Goal: Task Accomplishment & Management: Use online tool/utility

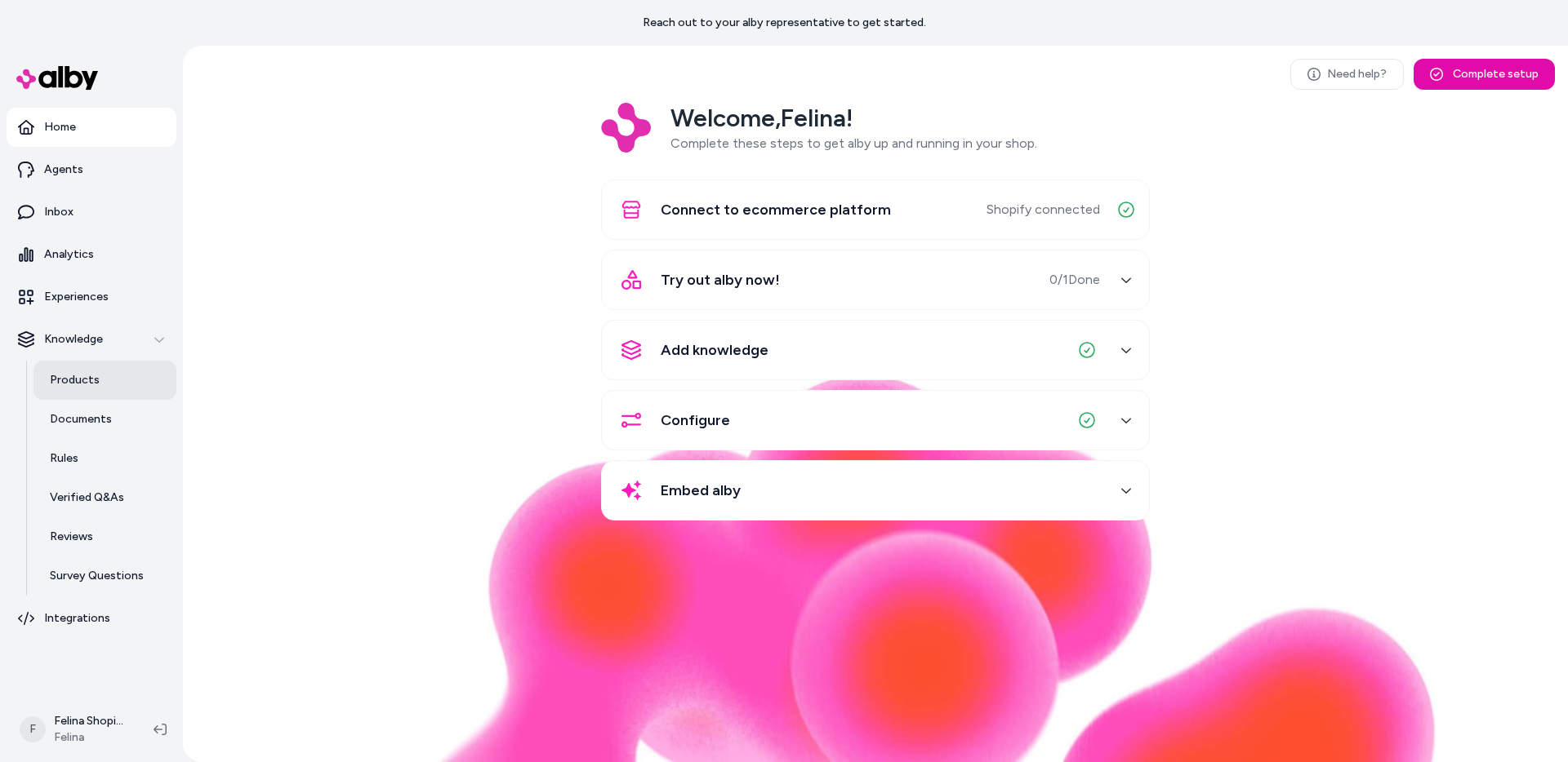
click at [79, 386] on p "Products" at bounding box center [74, 380] width 50 height 16
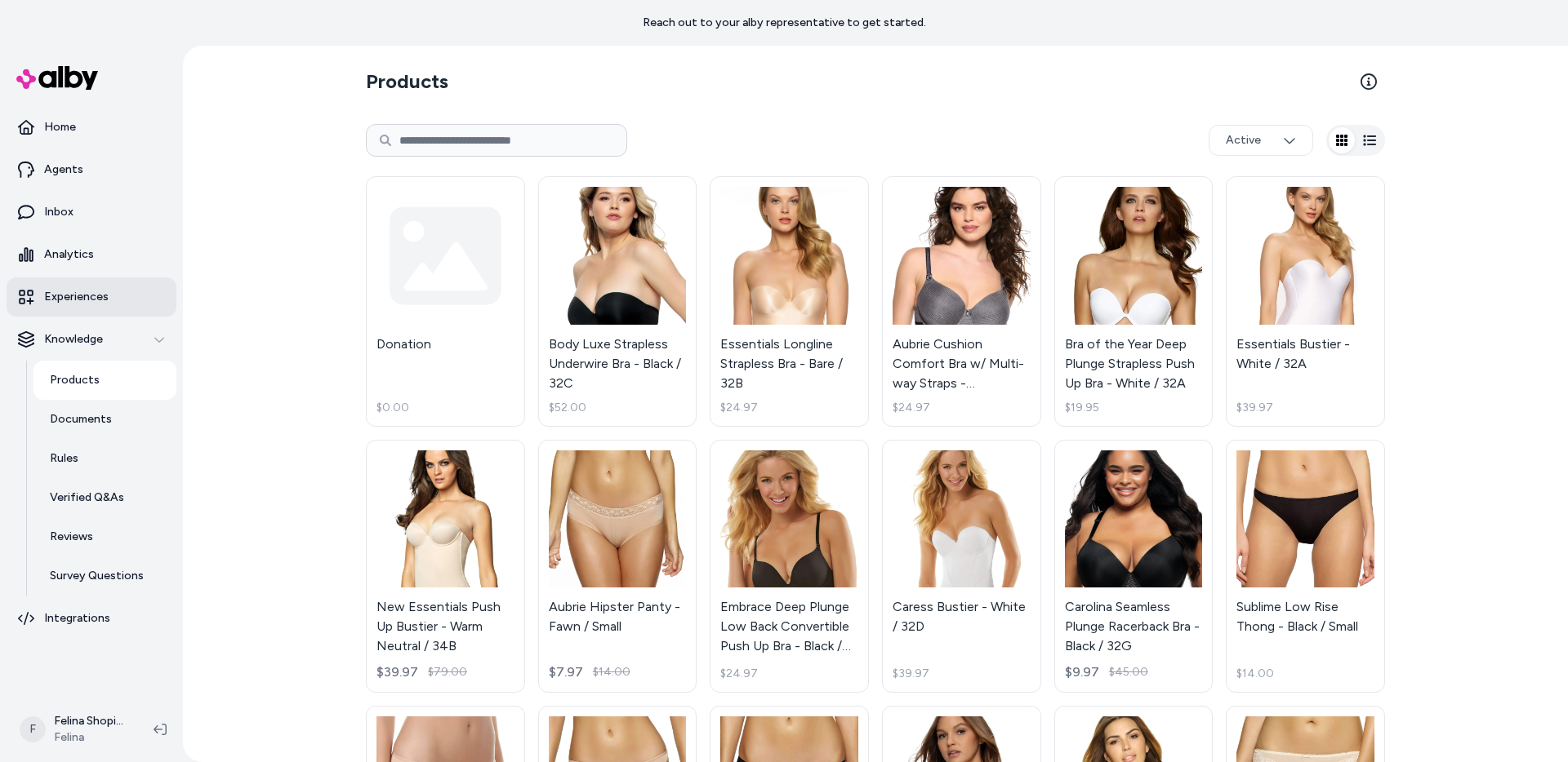
click at [79, 294] on p "Experiences" at bounding box center [76, 297] width 65 height 16
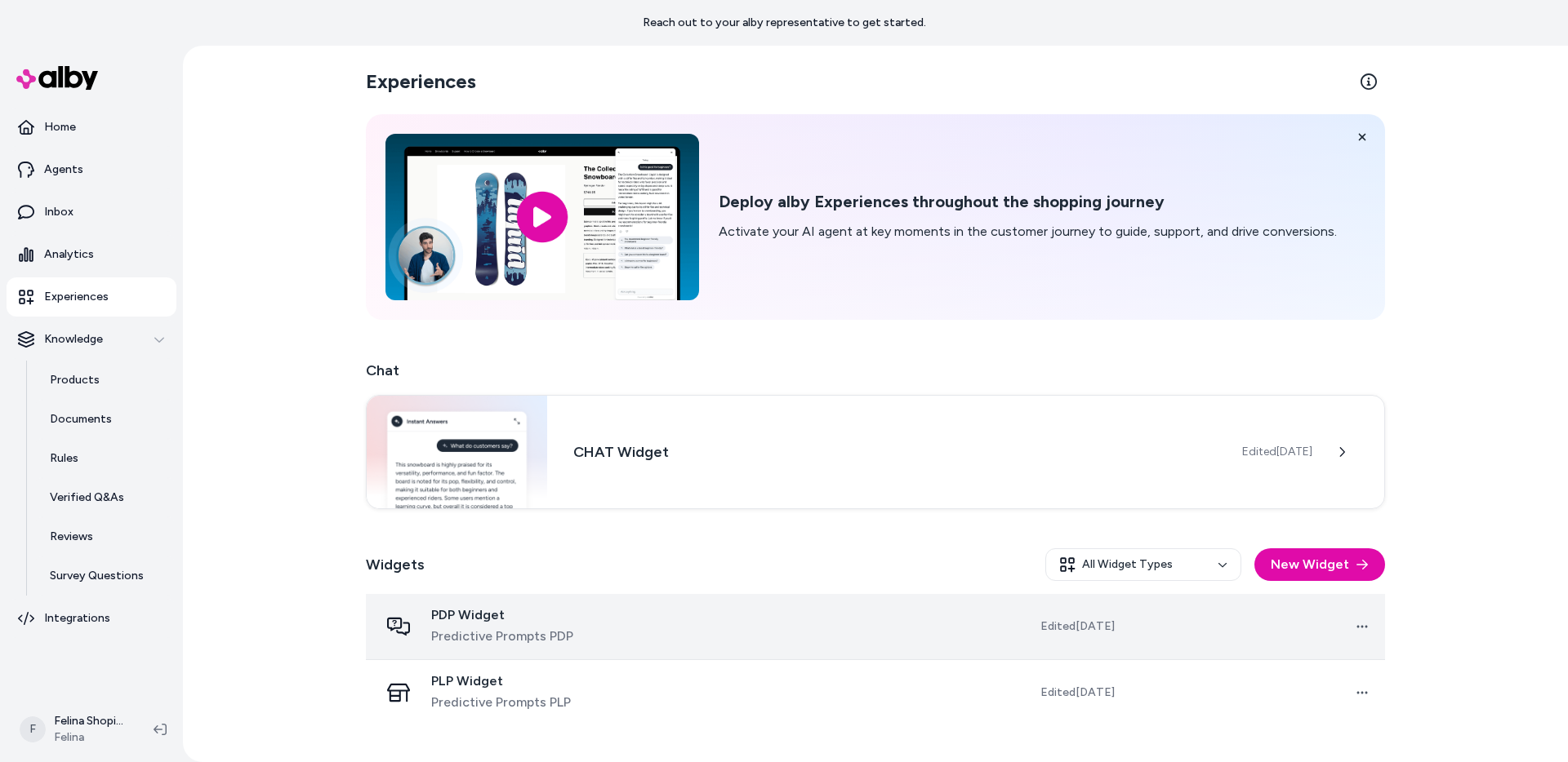
click at [619, 606] on td "PDP Widget Predictive Prompts PDP" at bounding box center [512, 628] width 293 height 66
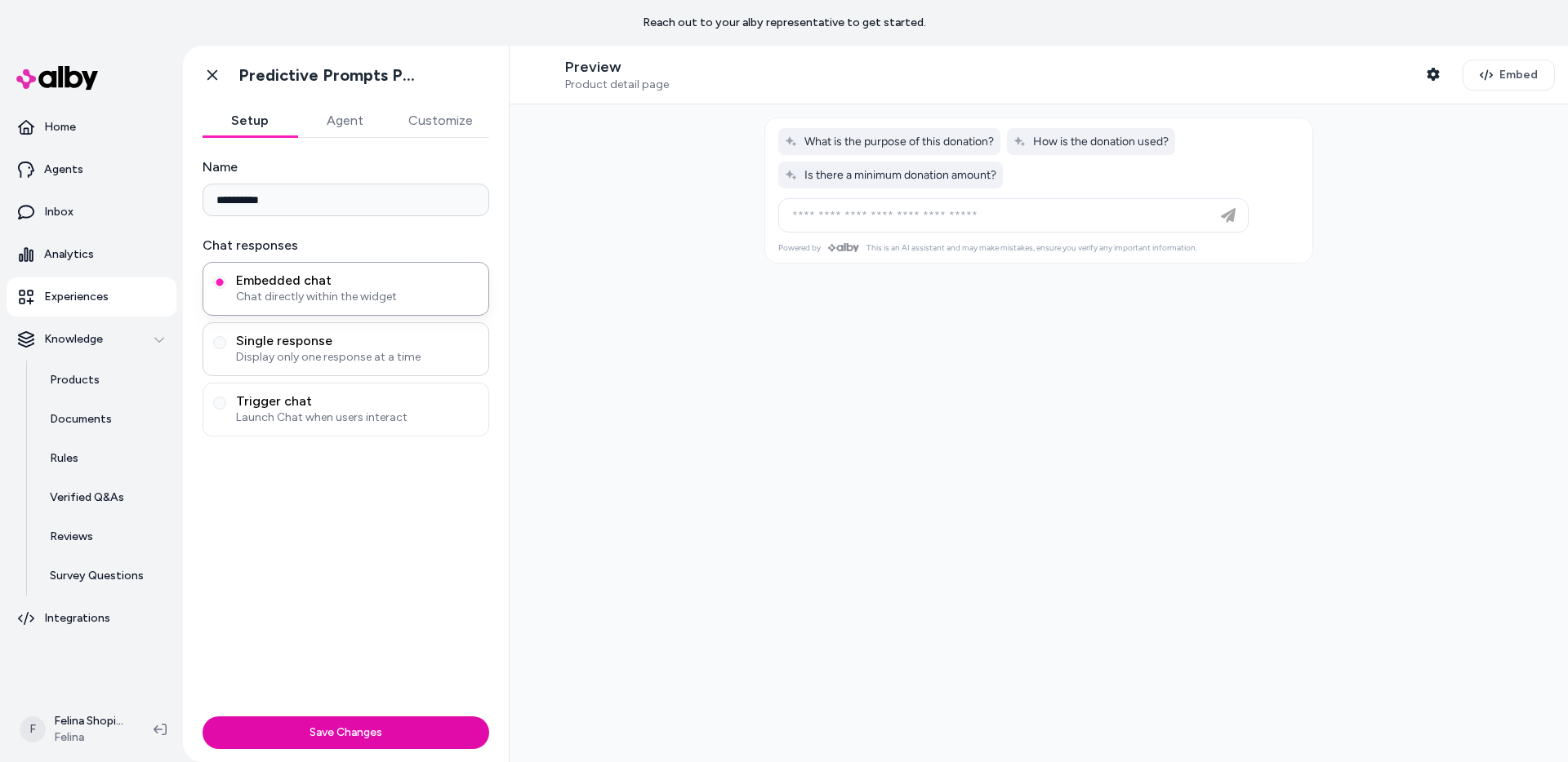
click at [262, 333] on span "Single response" at bounding box center [357, 340] width 243 height 16
click at [227, 336] on button "Single response Display only one response at a time" at bounding box center [220, 343] width 13 height 13
click at [277, 408] on span "Trigger chat" at bounding box center [357, 401] width 243 height 16
click at [227, 408] on button "Trigger chat Launch Chat when users interact" at bounding box center [220, 403] width 13 height 13
click at [287, 355] on span "Display only one response at a time" at bounding box center [357, 357] width 243 height 16
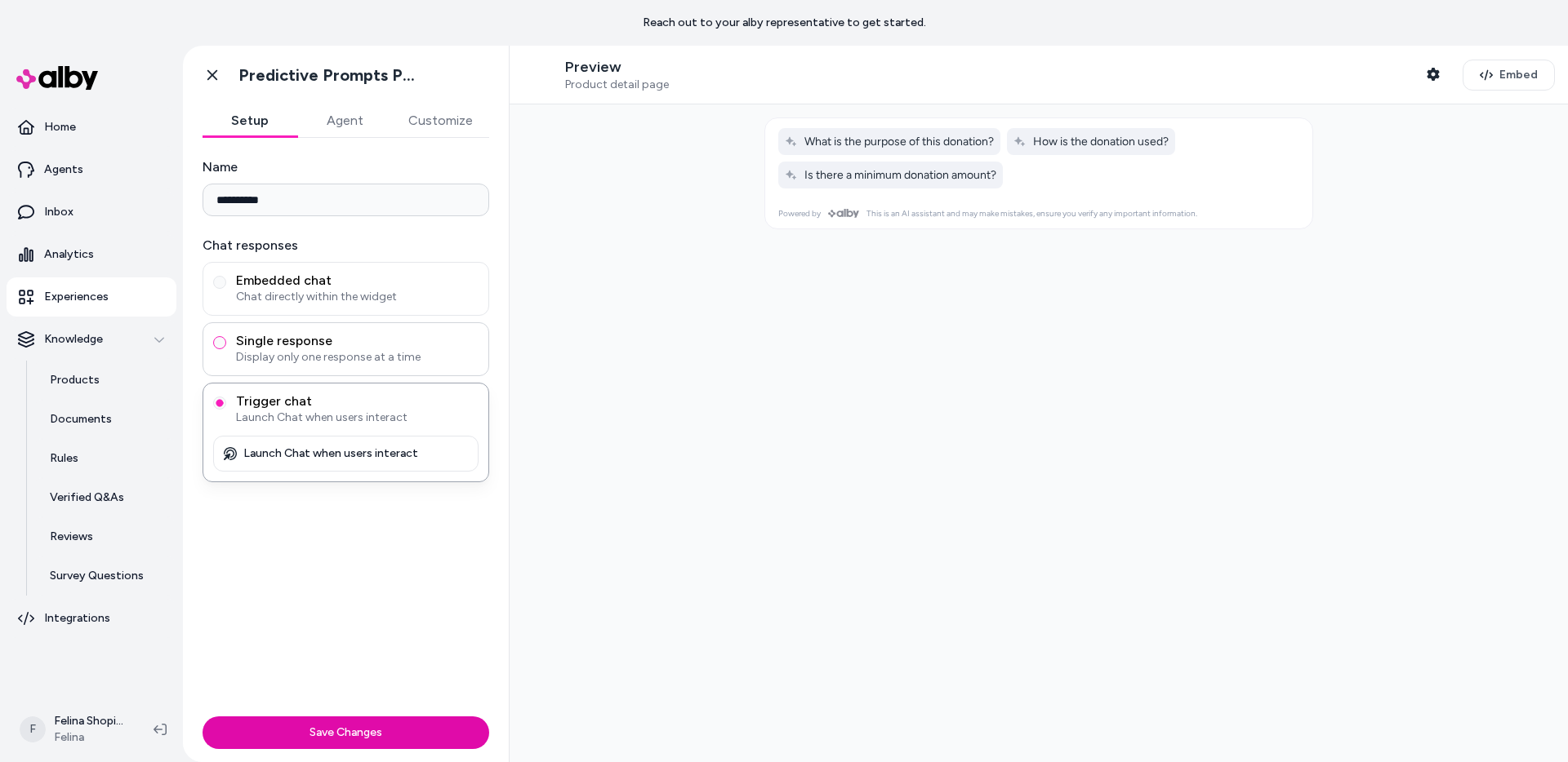
click at [227, 350] on button "Single response Display only one response at a time" at bounding box center [220, 343] width 13 height 13
click at [290, 416] on span "Launch Chat when users interact" at bounding box center [357, 417] width 243 height 16
click at [227, 410] on button "Trigger chat Launch Chat when users interact" at bounding box center [220, 403] width 13 height 13
click at [277, 283] on span "Embedded chat" at bounding box center [357, 280] width 243 height 16
click at [227, 283] on button "Embedded chat Chat directly within the widget" at bounding box center [220, 283] width 13 height 13
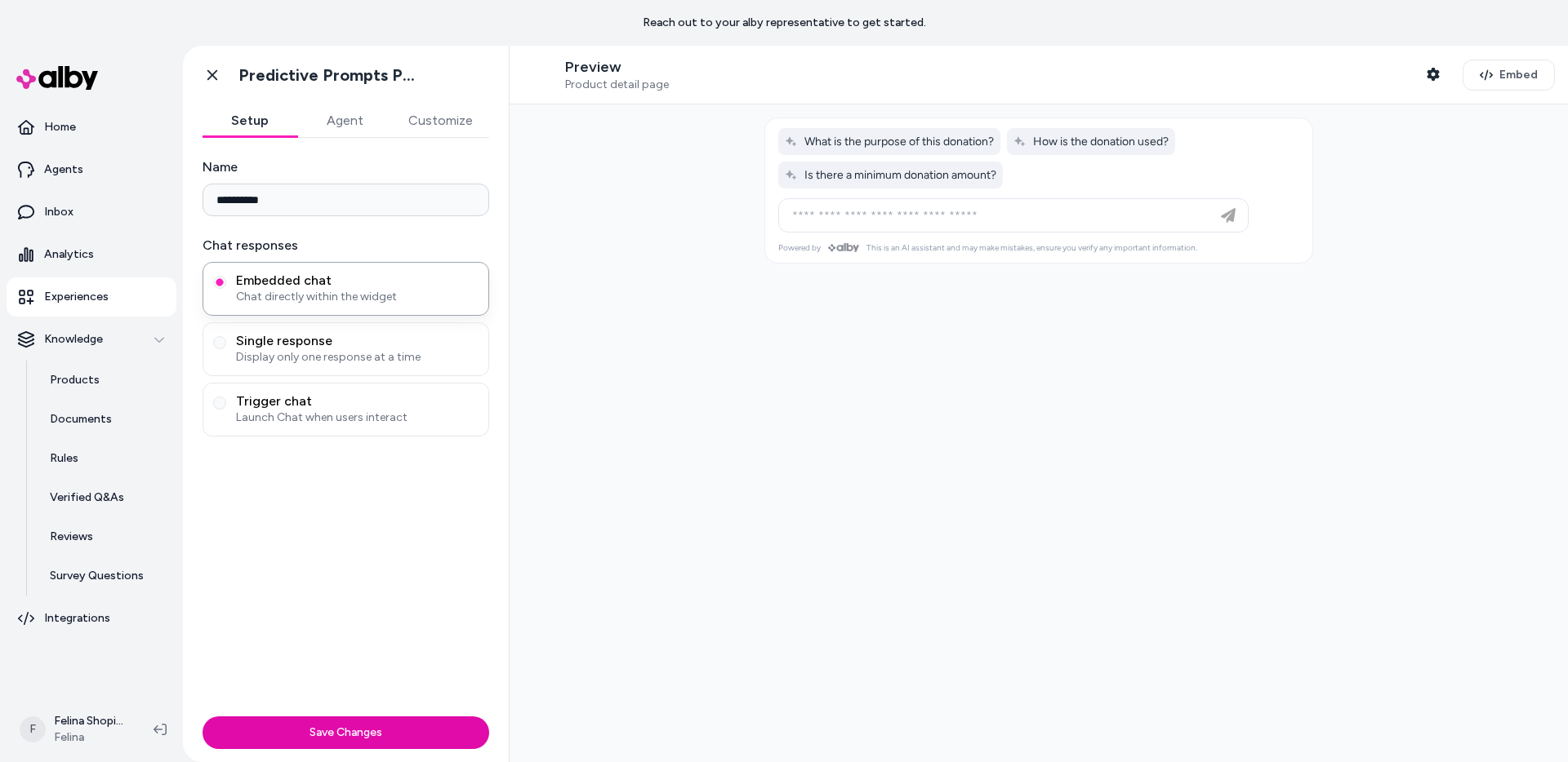
click at [352, 121] on button "Agent" at bounding box center [344, 120] width 95 height 33
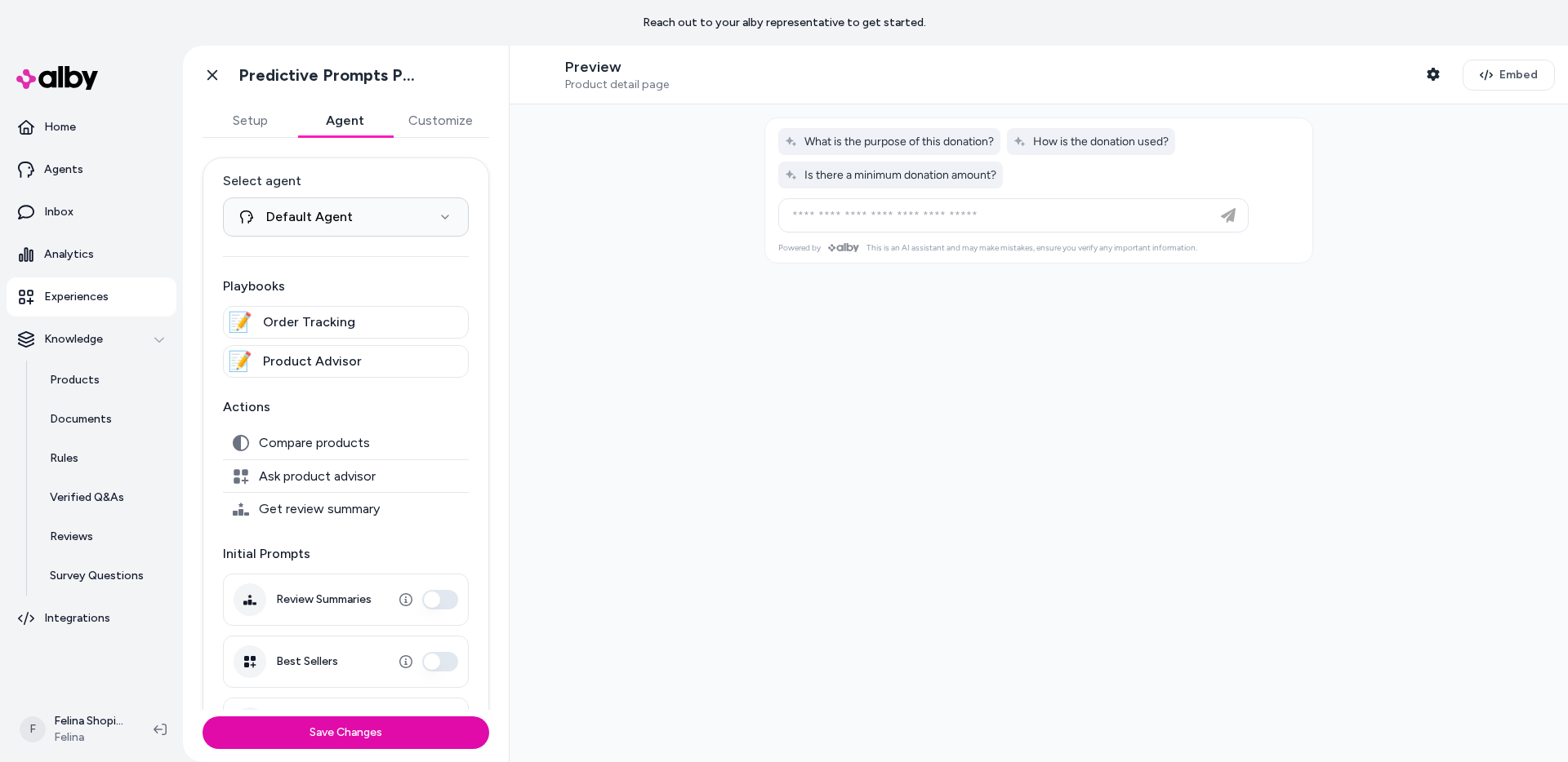
click at [436, 127] on button "Customize" at bounding box center [440, 120] width 97 height 33
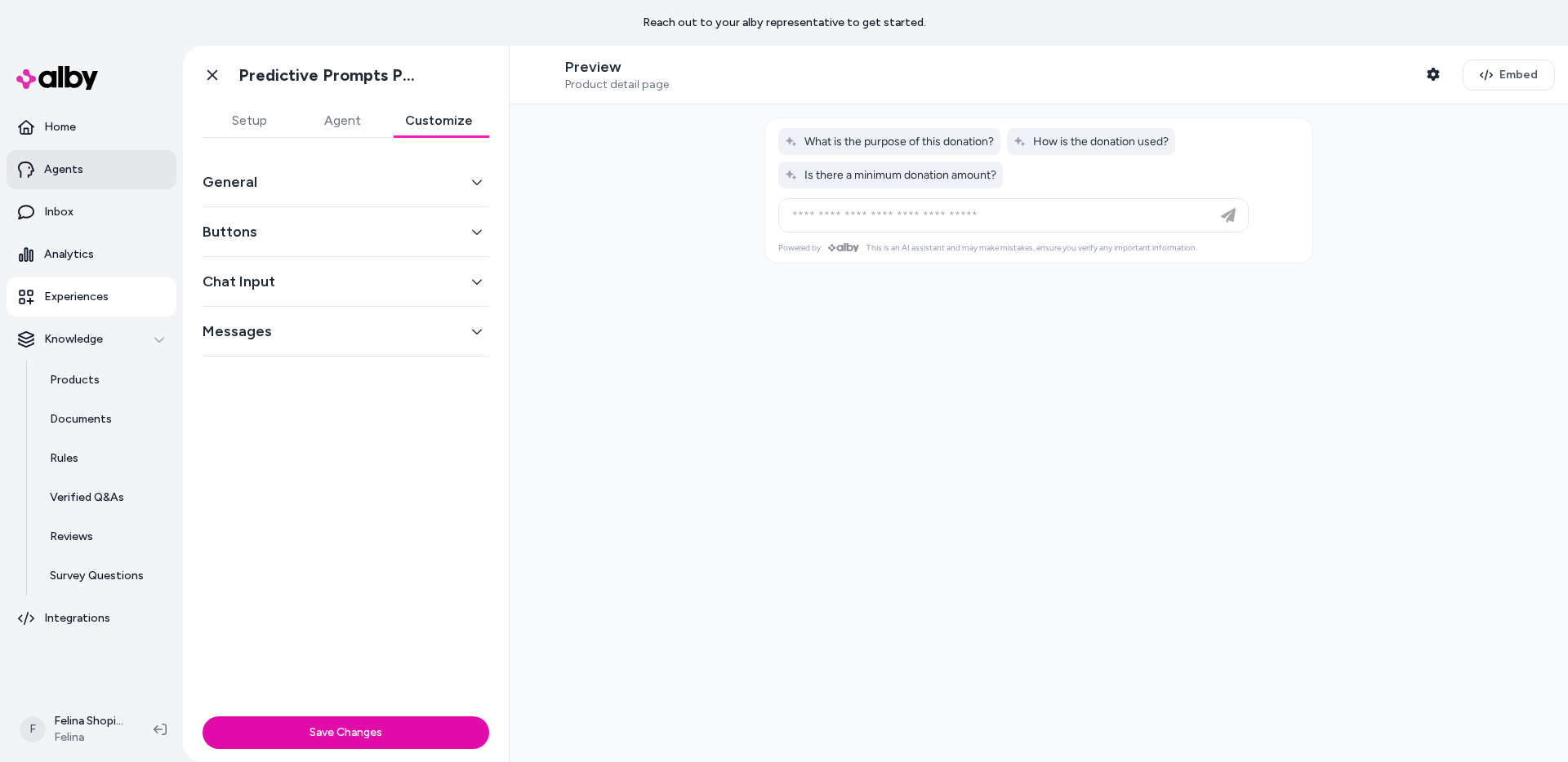
click at [79, 174] on p "Agents" at bounding box center [64, 169] width 39 height 16
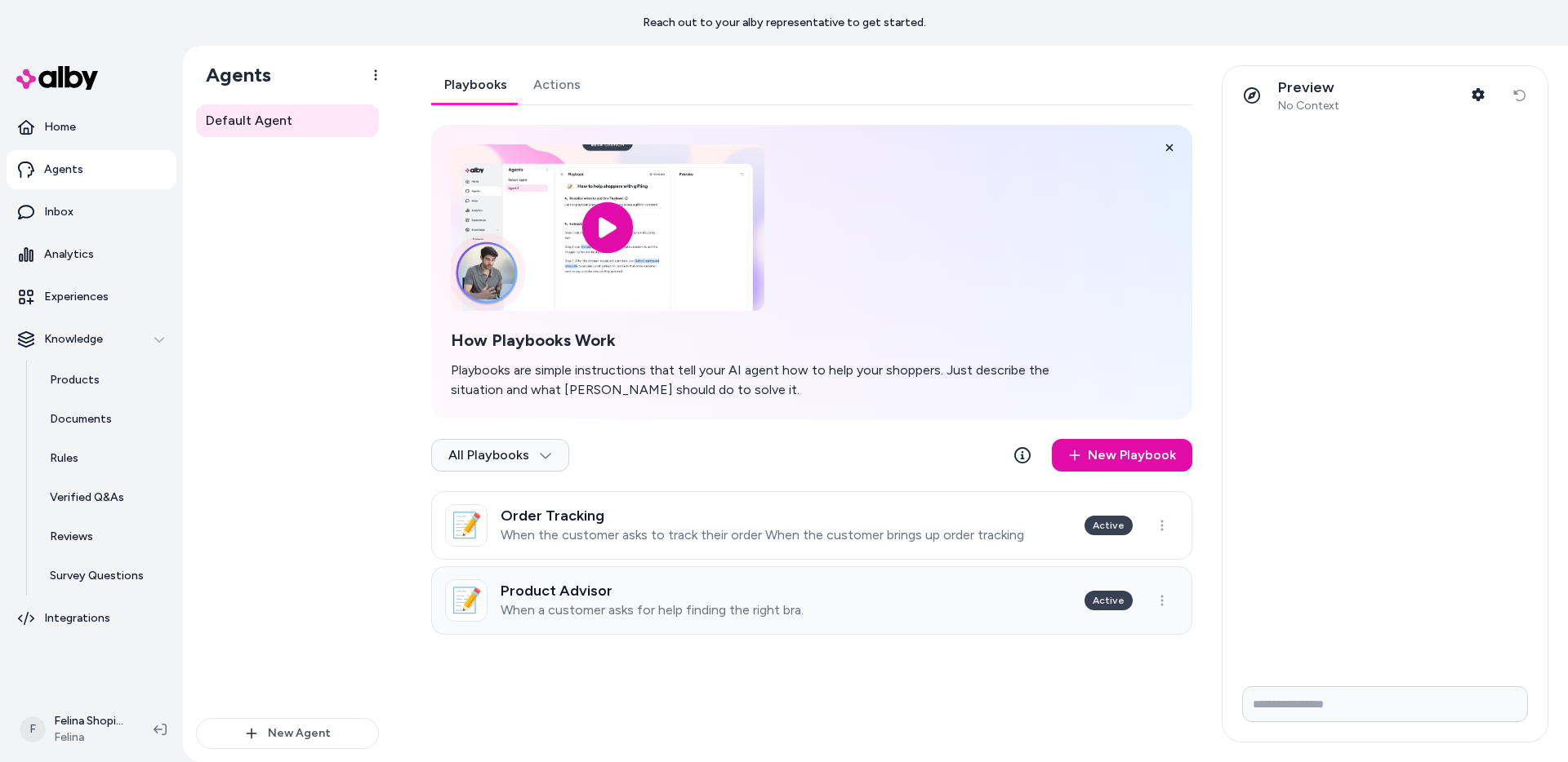
click at [900, 584] on link "📝 Product Advisor When a customer asks for help finding the right bra. Active" at bounding box center [812, 600] width 761 height 69
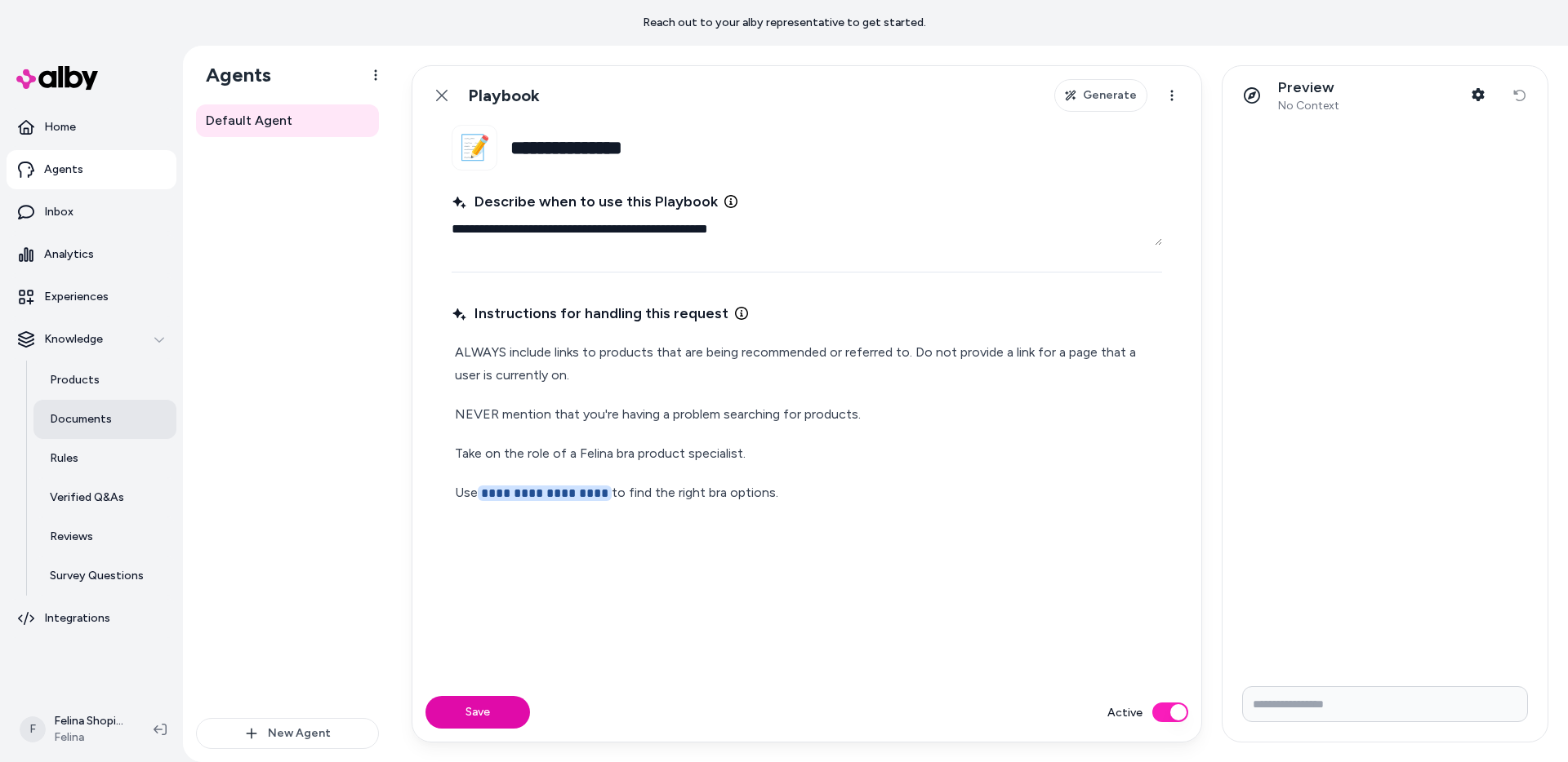
click at [65, 422] on p "Documents" at bounding box center [81, 419] width 62 height 16
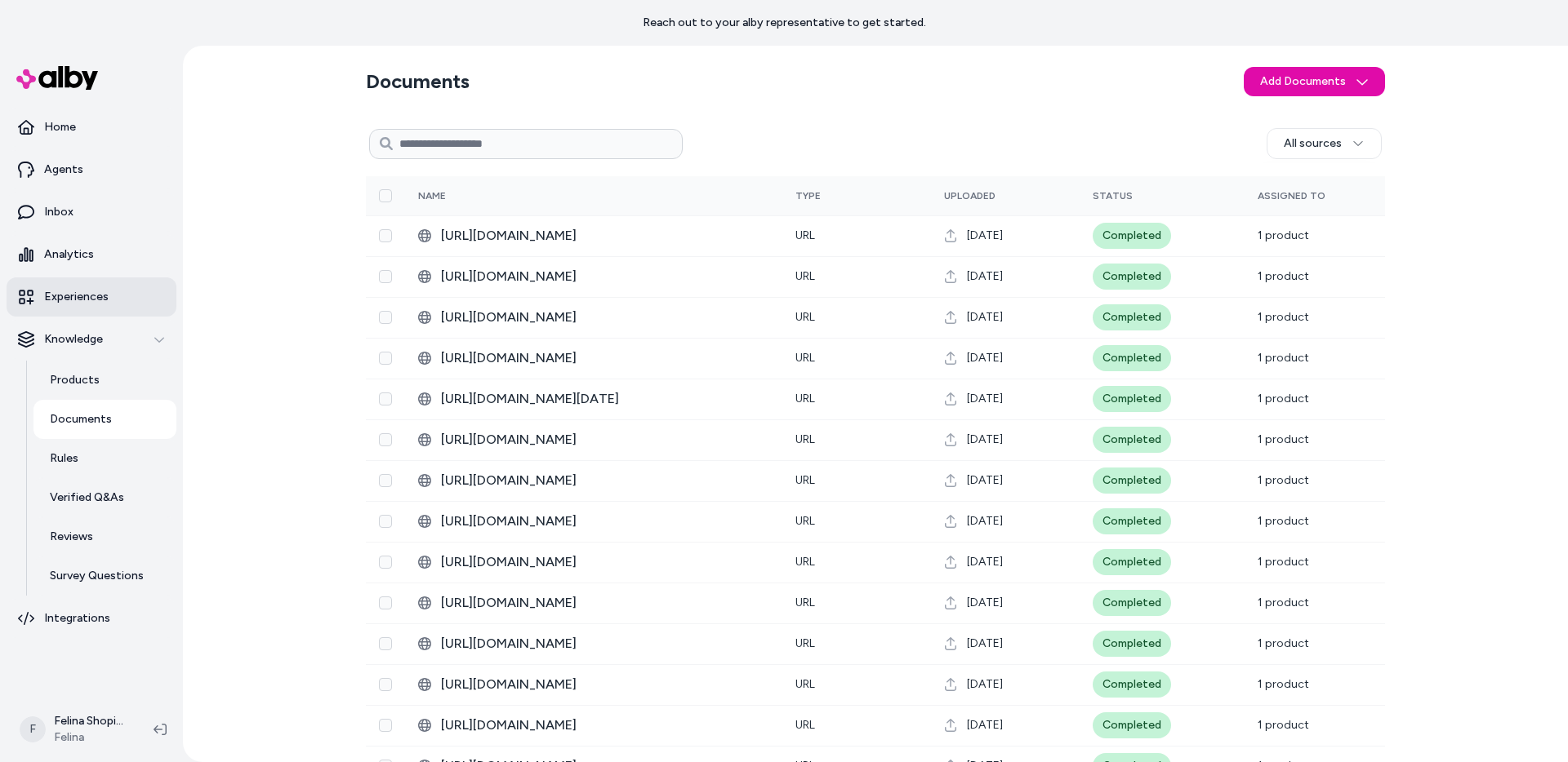
click at [71, 302] on p "Experiences" at bounding box center [76, 297] width 65 height 16
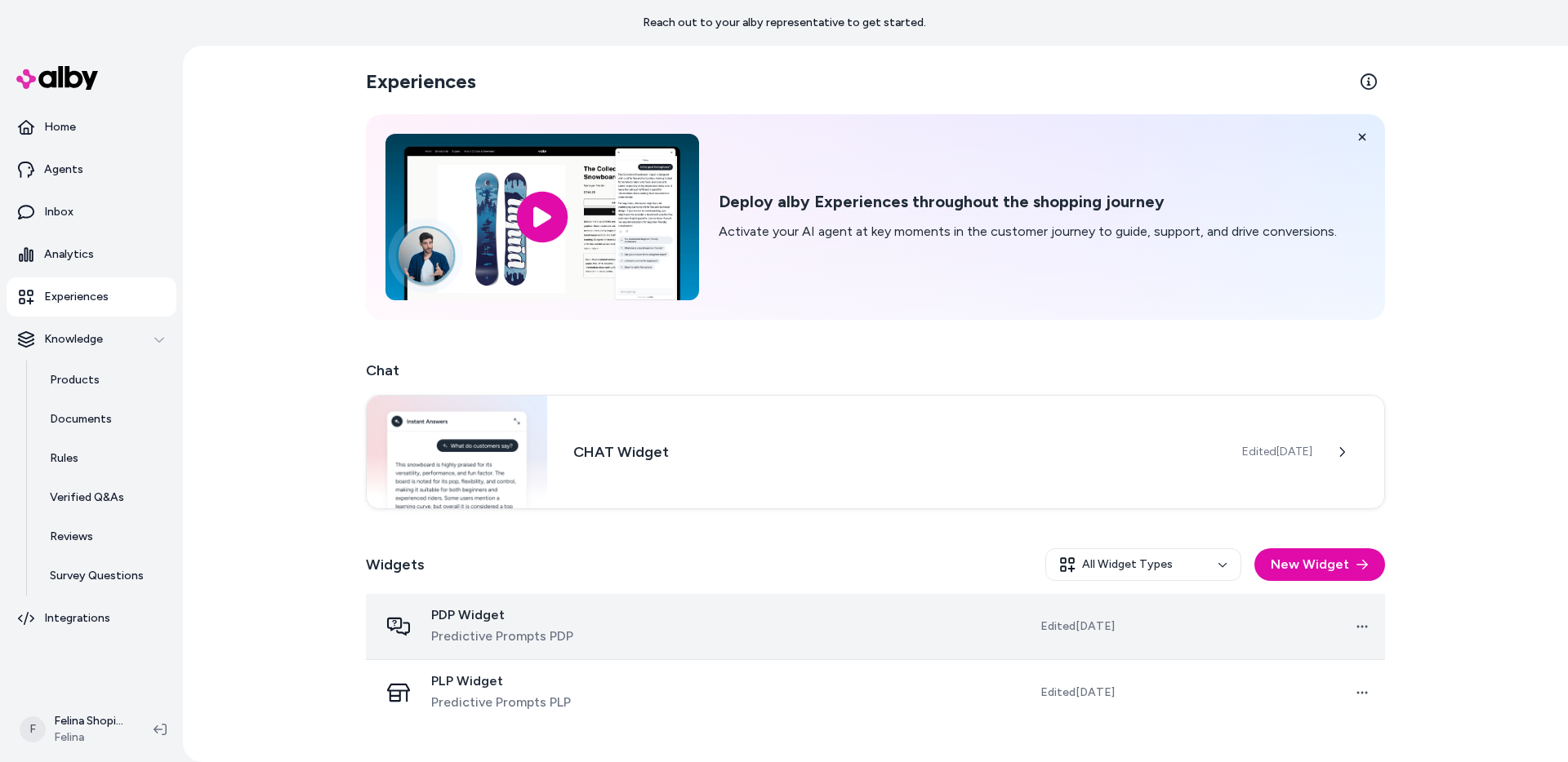
click at [478, 629] on span "Predictive Prompts PDP" at bounding box center [502, 636] width 142 height 20
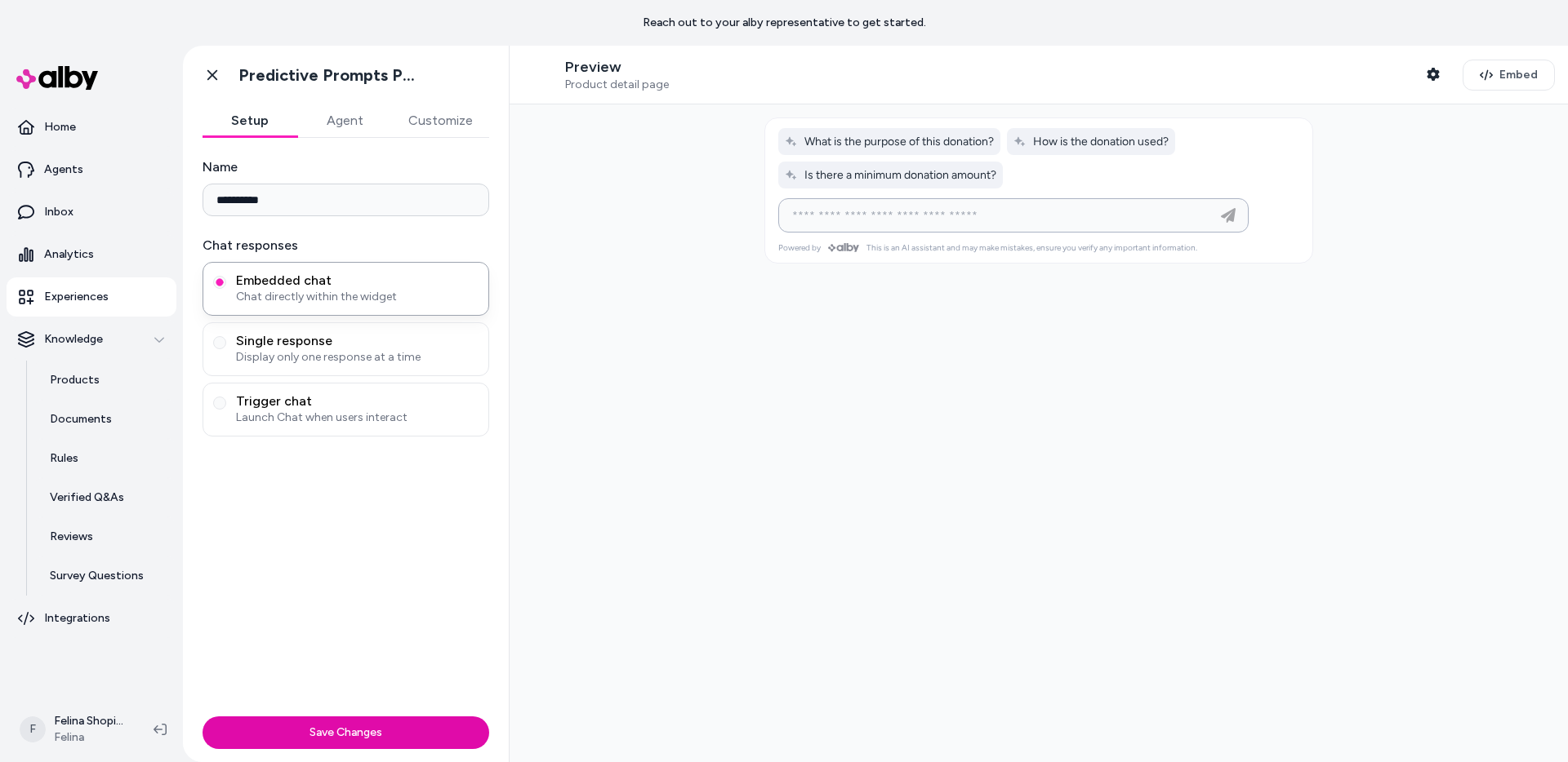
click at [944, 215] on input at bounding box center [996, 215] width 430 height 20
click at [846, 218] on input "**********" at bounding box center [996, 215] width 430 height 20
click at [986, 216] on input "**********" at bounding box center [996, 215] width 430 height 20
type input "**********"
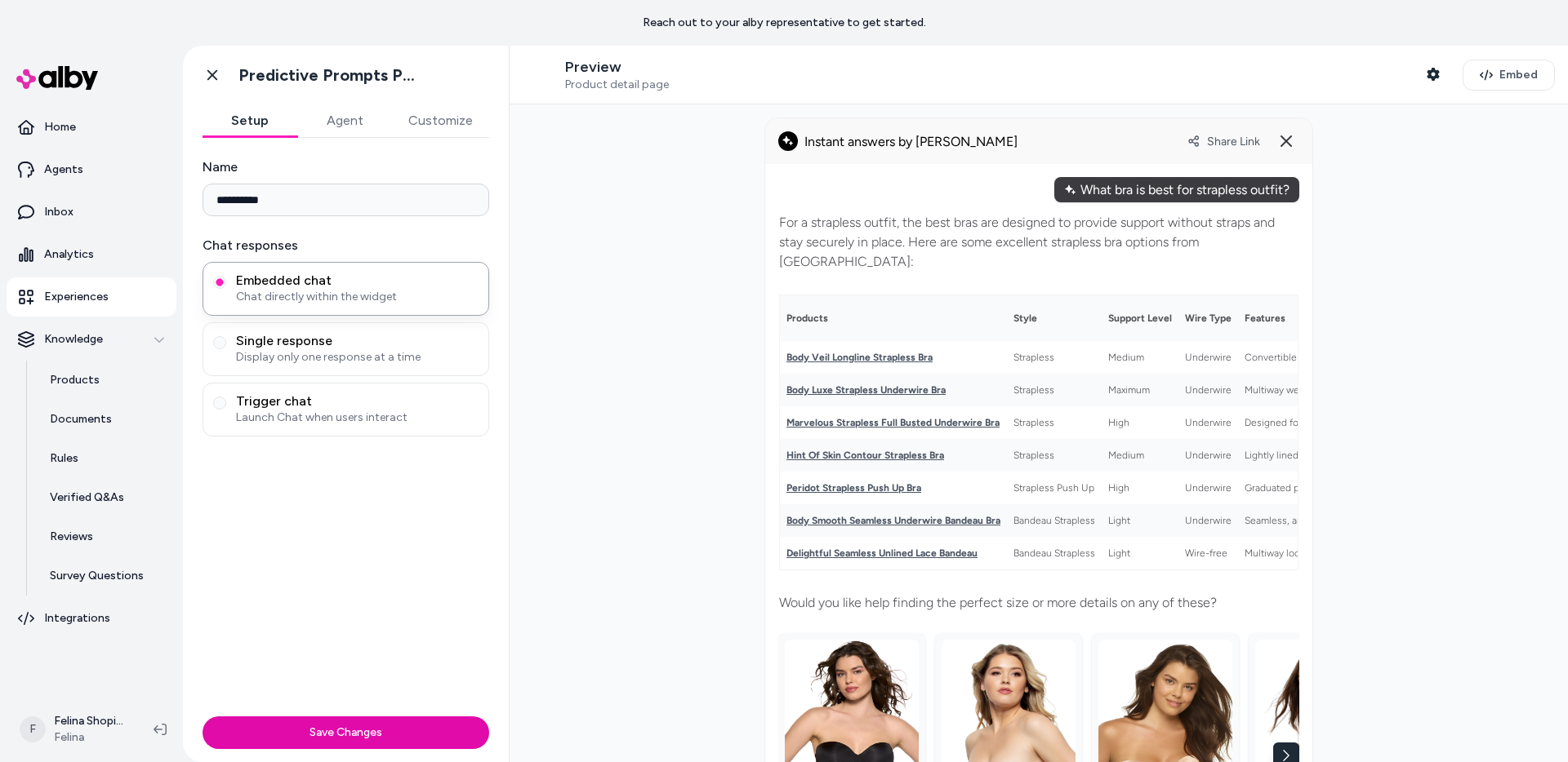
scroll to position [288, 0]
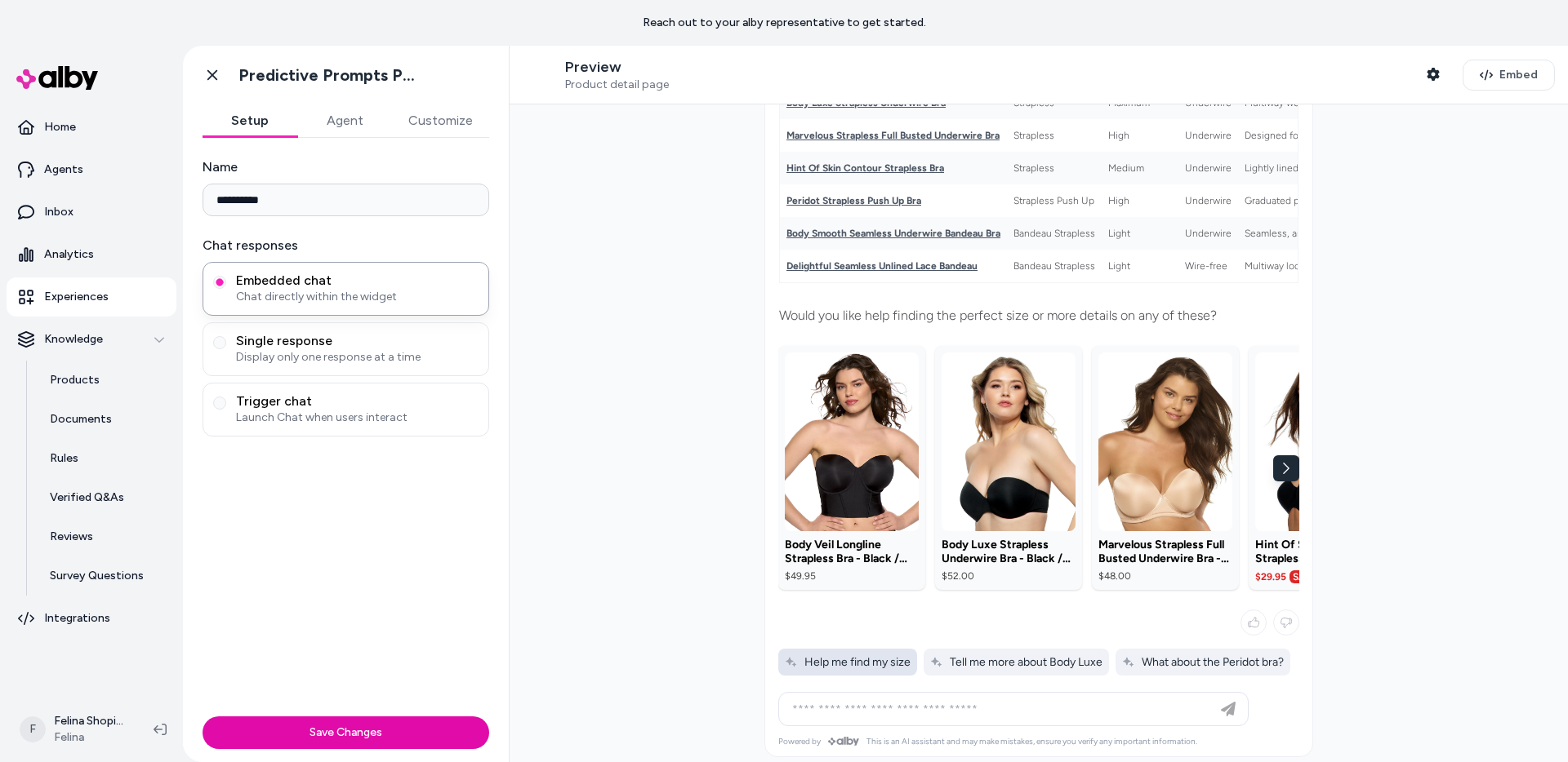
click at [868, 656] on span "Help me find my size" at bounding box center [848, 662] width 126 height 14
type input "**********"
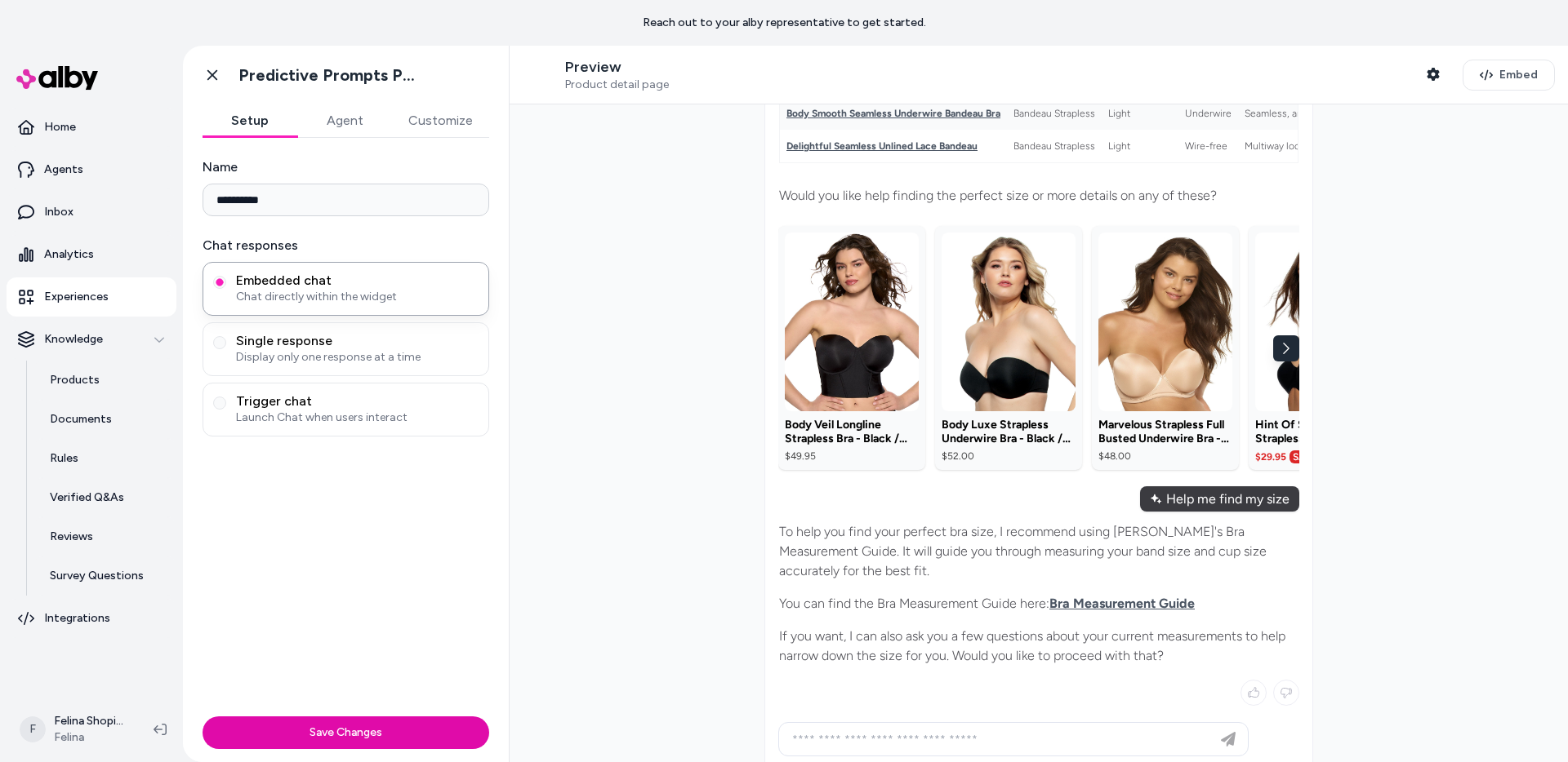
scroll to position [438, 0]
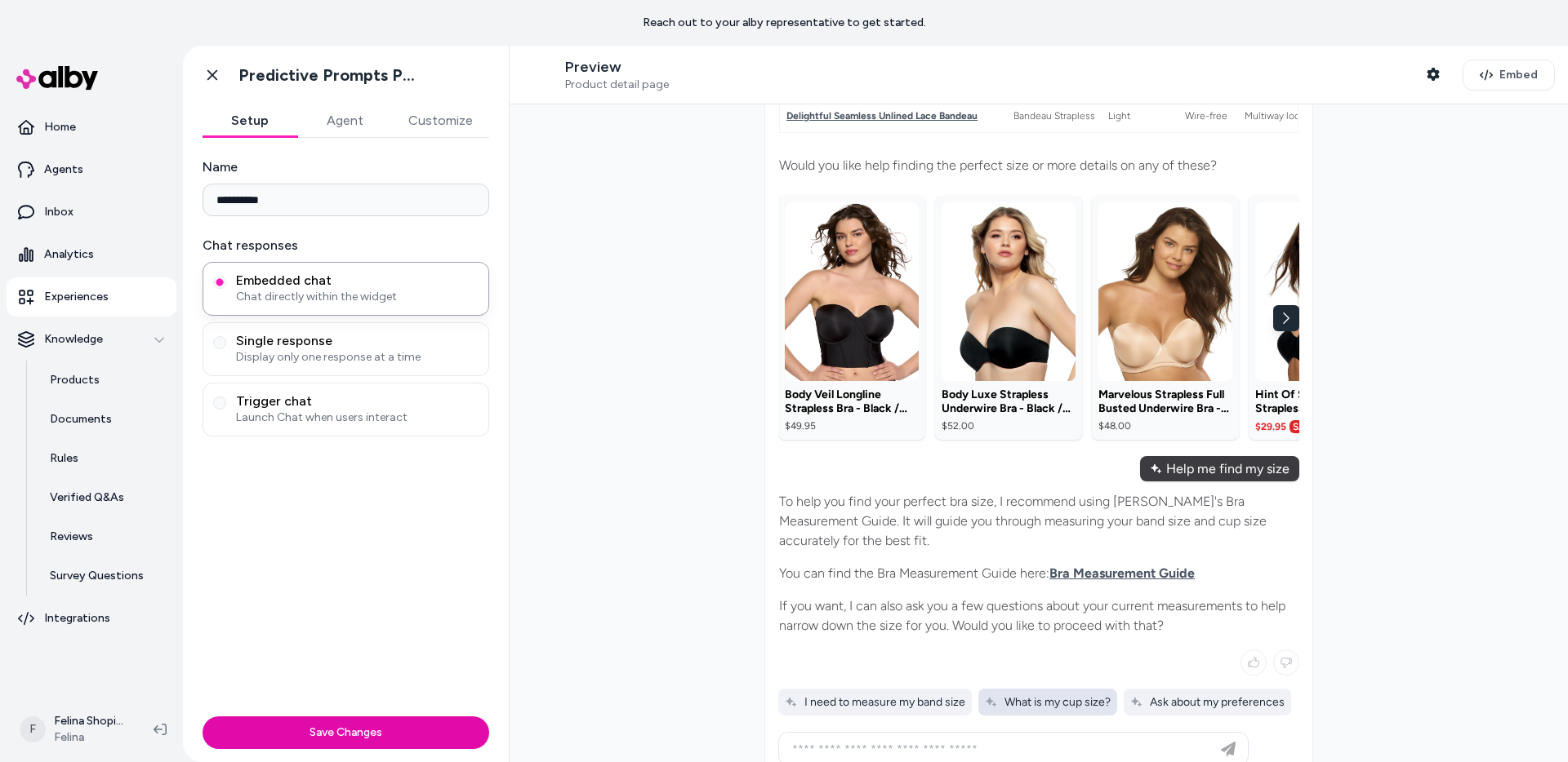
click at [1068, 695] on span "What is my cup size?" at bounding box center [1048, 702] width 126 height 14
type input "**********"
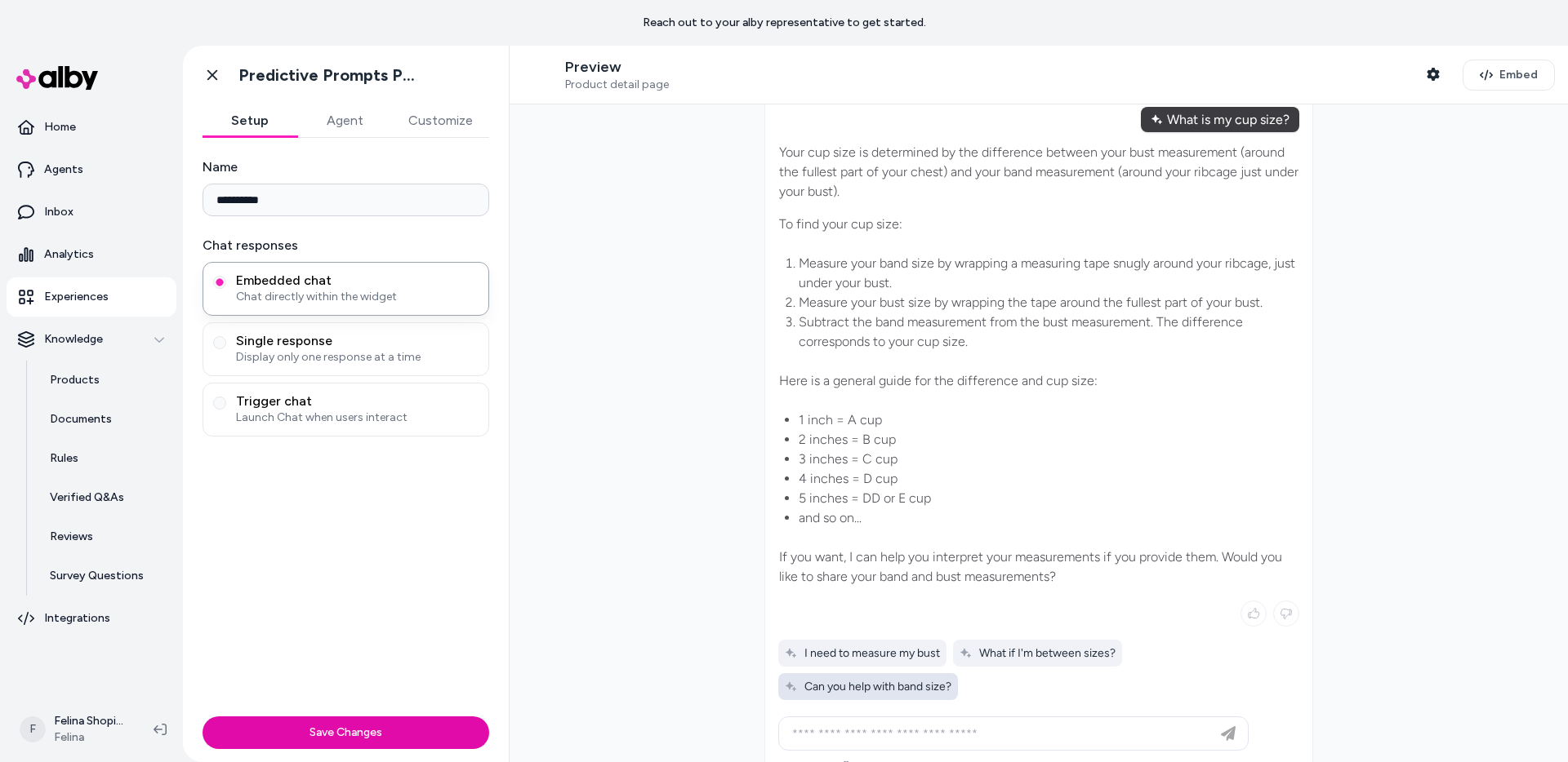
scroll to position [1002, 0]
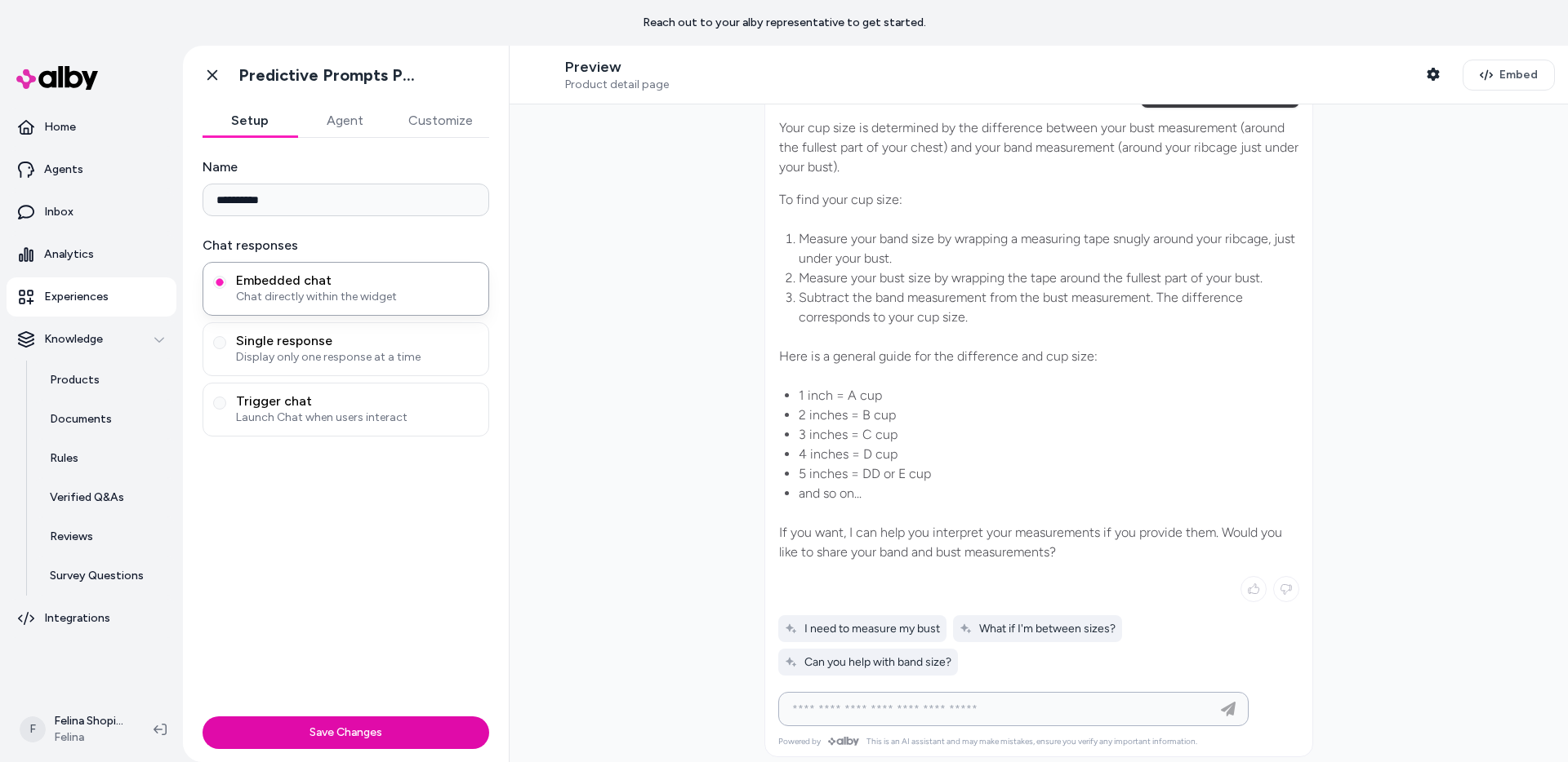
click at [886, 700] on input at bounding box center [996, 709] width 430 height 20
click at [78, 532] on p "Reviews" at bounding box center [71, 537] width 43 height 16
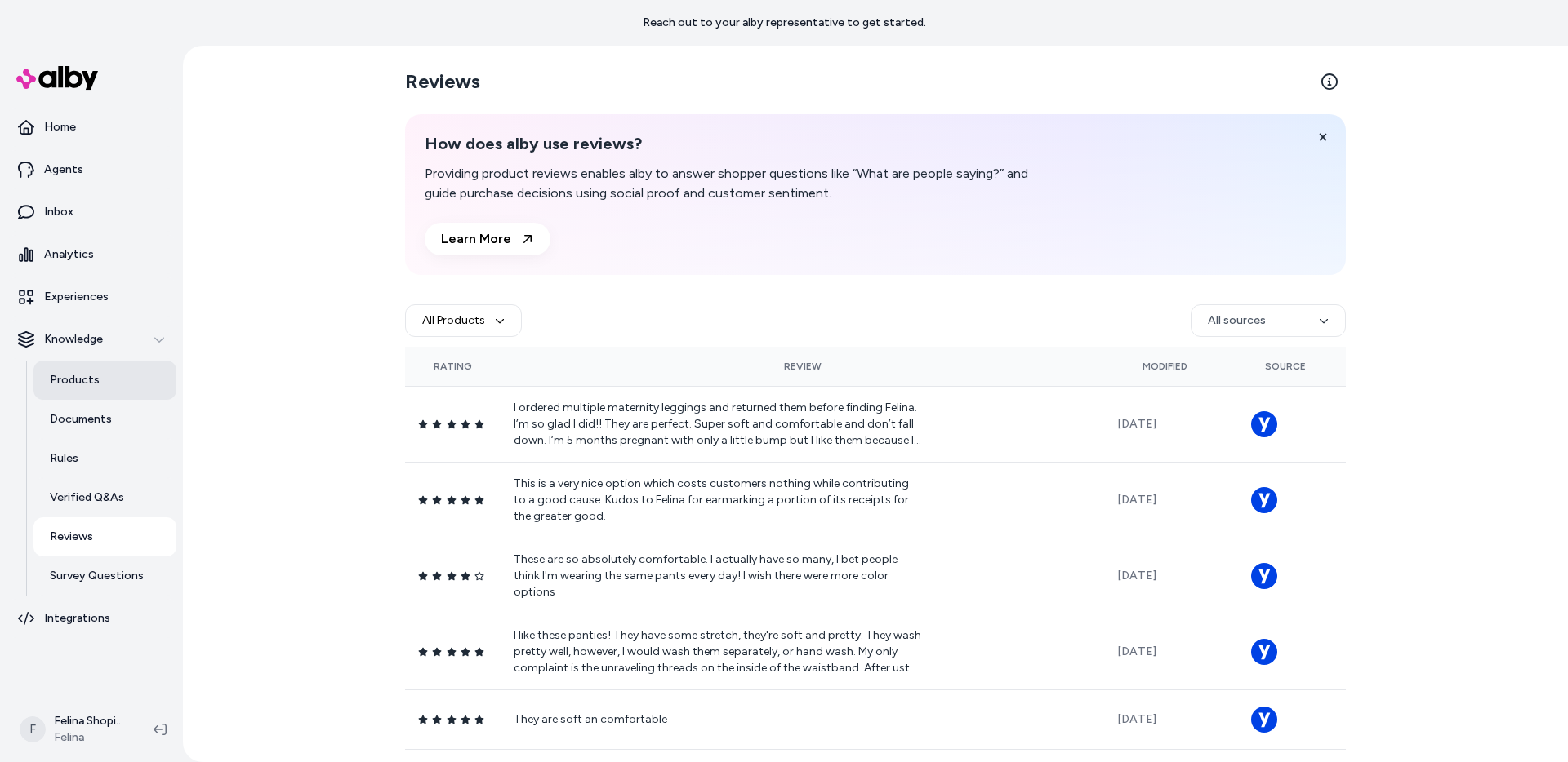
click at [71, 374] on p "Products" at bounding box center [74, 380] width 50 height 16
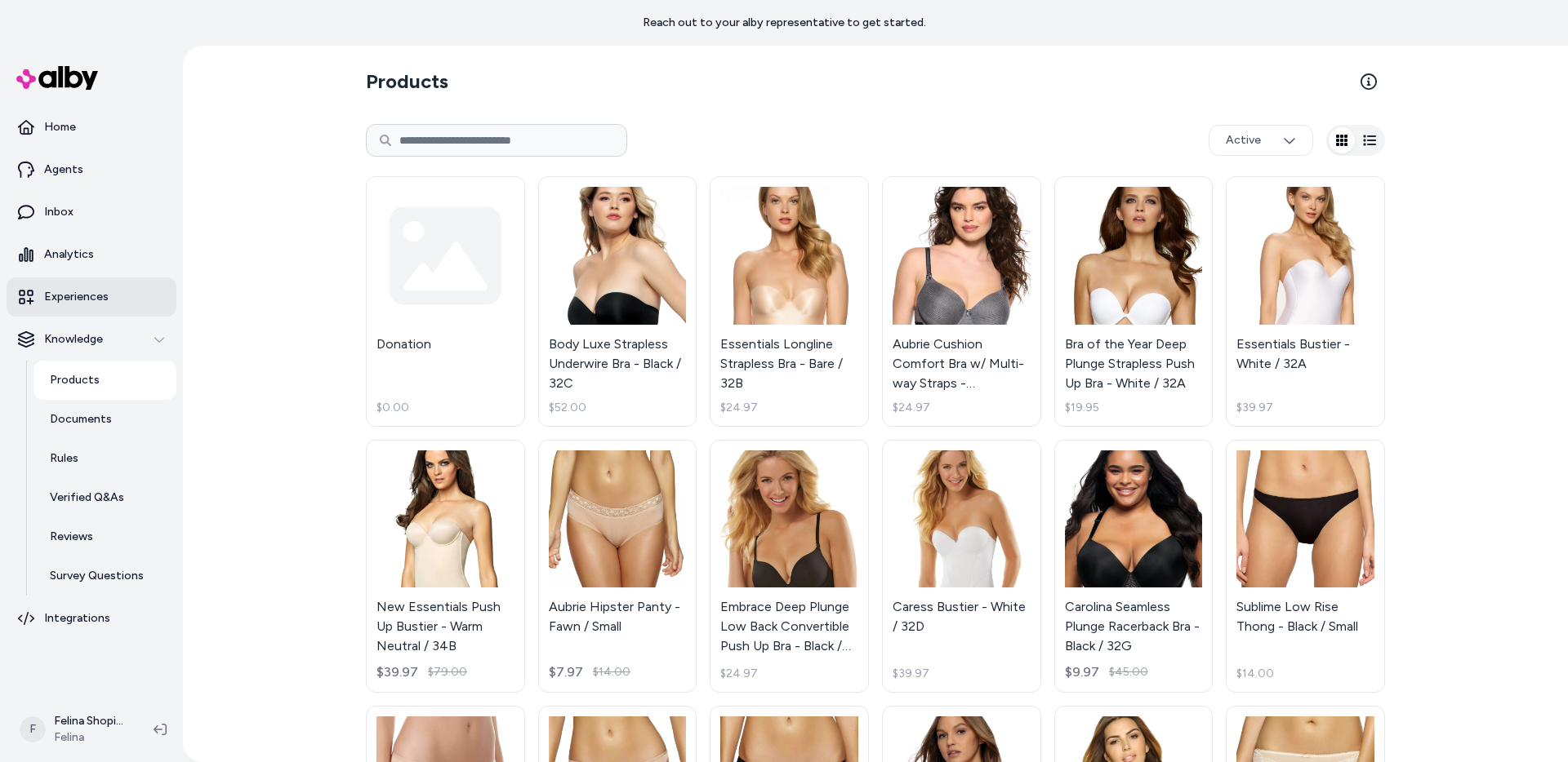
click at [80, 289] on p "Experiences" at bounding box center [76, 297] width 65 height 16
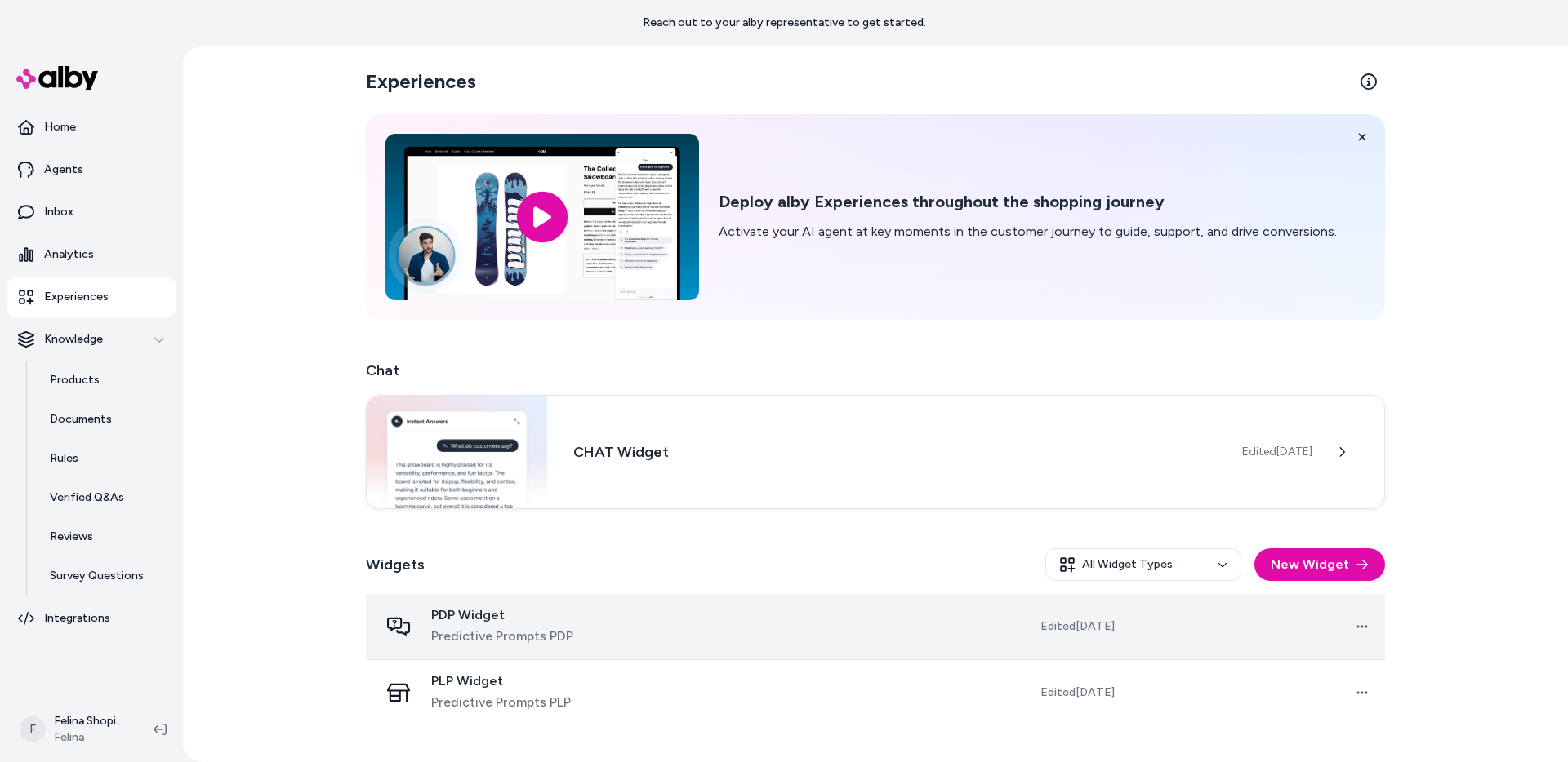
click at [835, 614] on td at bounding box center [788, 628] width 258 height 66
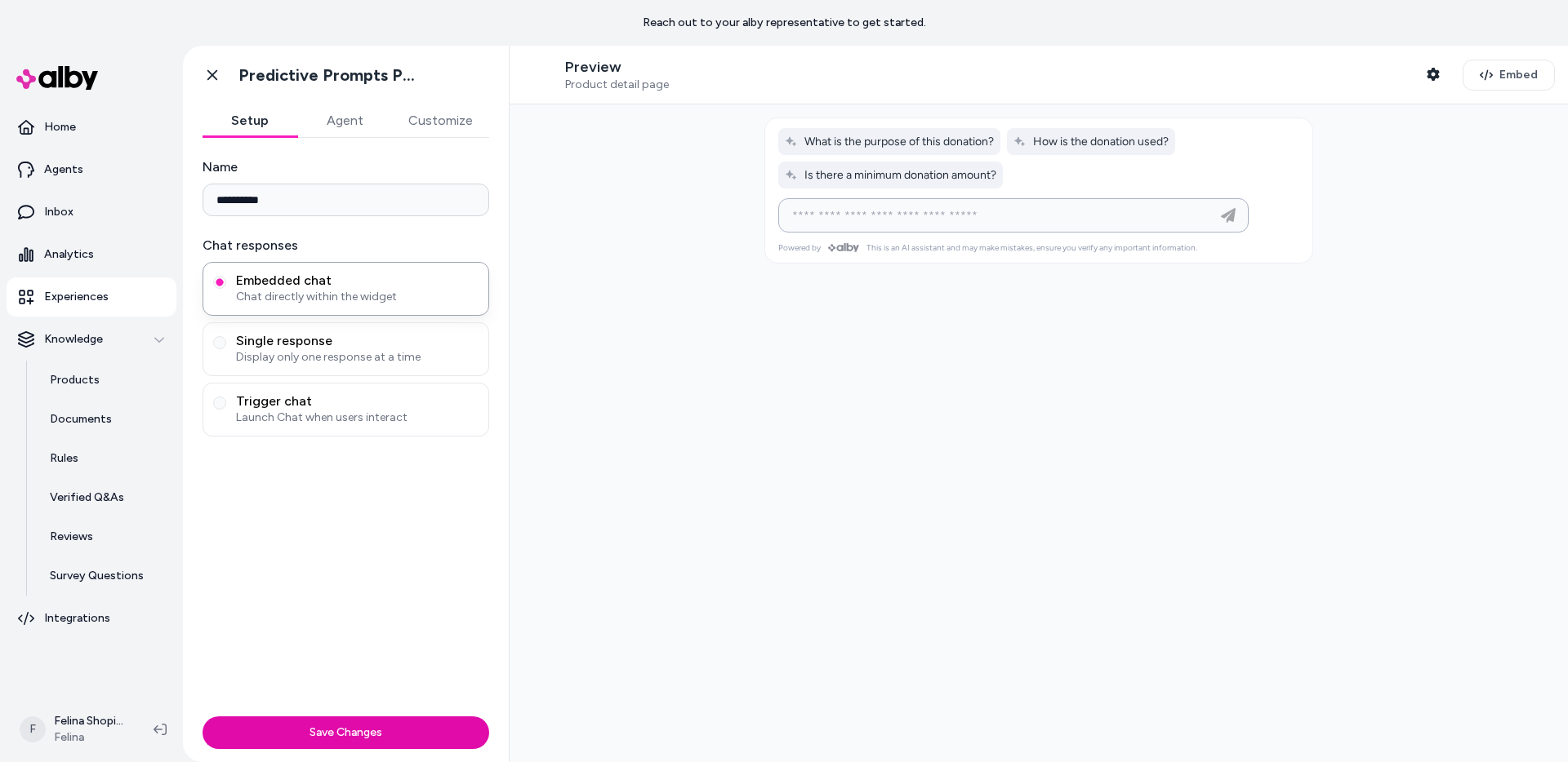
click at [876, 213] on input at bounding box center [996, 215] width 430 height 20
type input "**********"
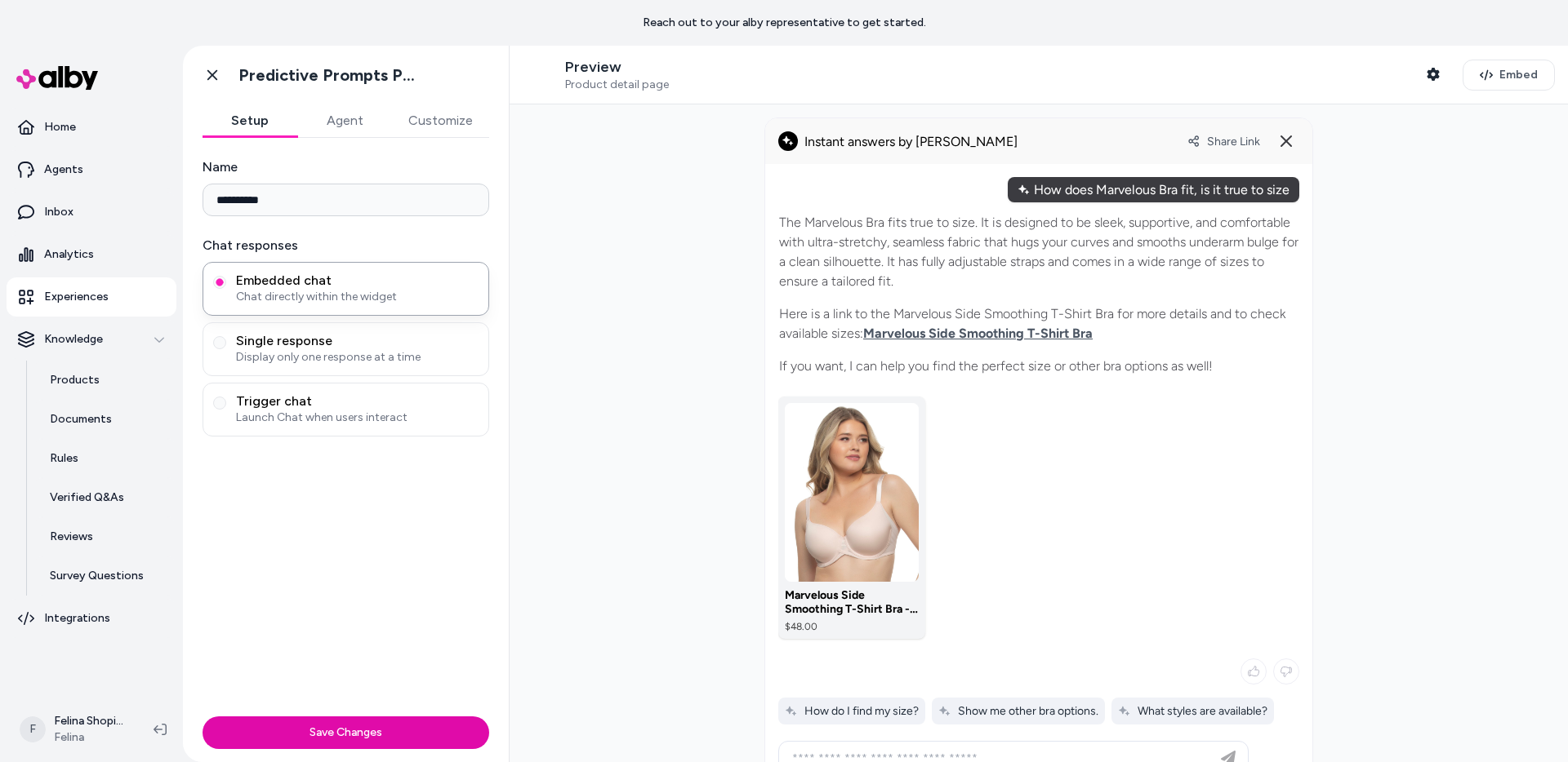
click at [844, 494] on img at bounding box center [852, 492] width 133 height 179
click at [69, 206] on p "Inbox" at bounding box center [58, 211] width 29 height 16
